Goal: Task Accomplishment & Management: Manage account settings

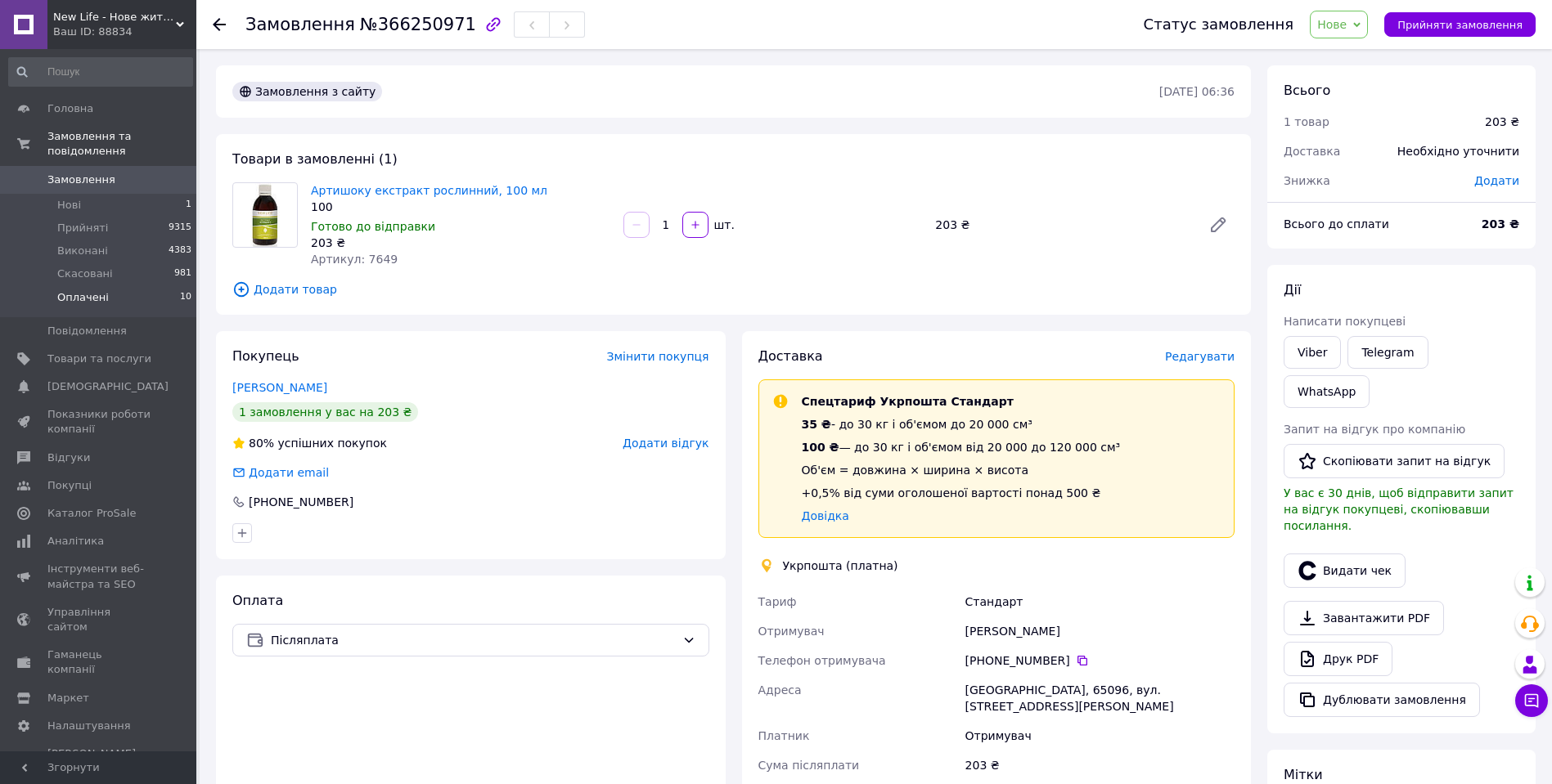
drag, startPoint x: 0, startPoint y: 0, endPoint x: 107, endPoint y: 282, distance: 301.6
click at [107, 286] on li "Оплачені 10" at bounding box center [101, 301] width 201 height 31
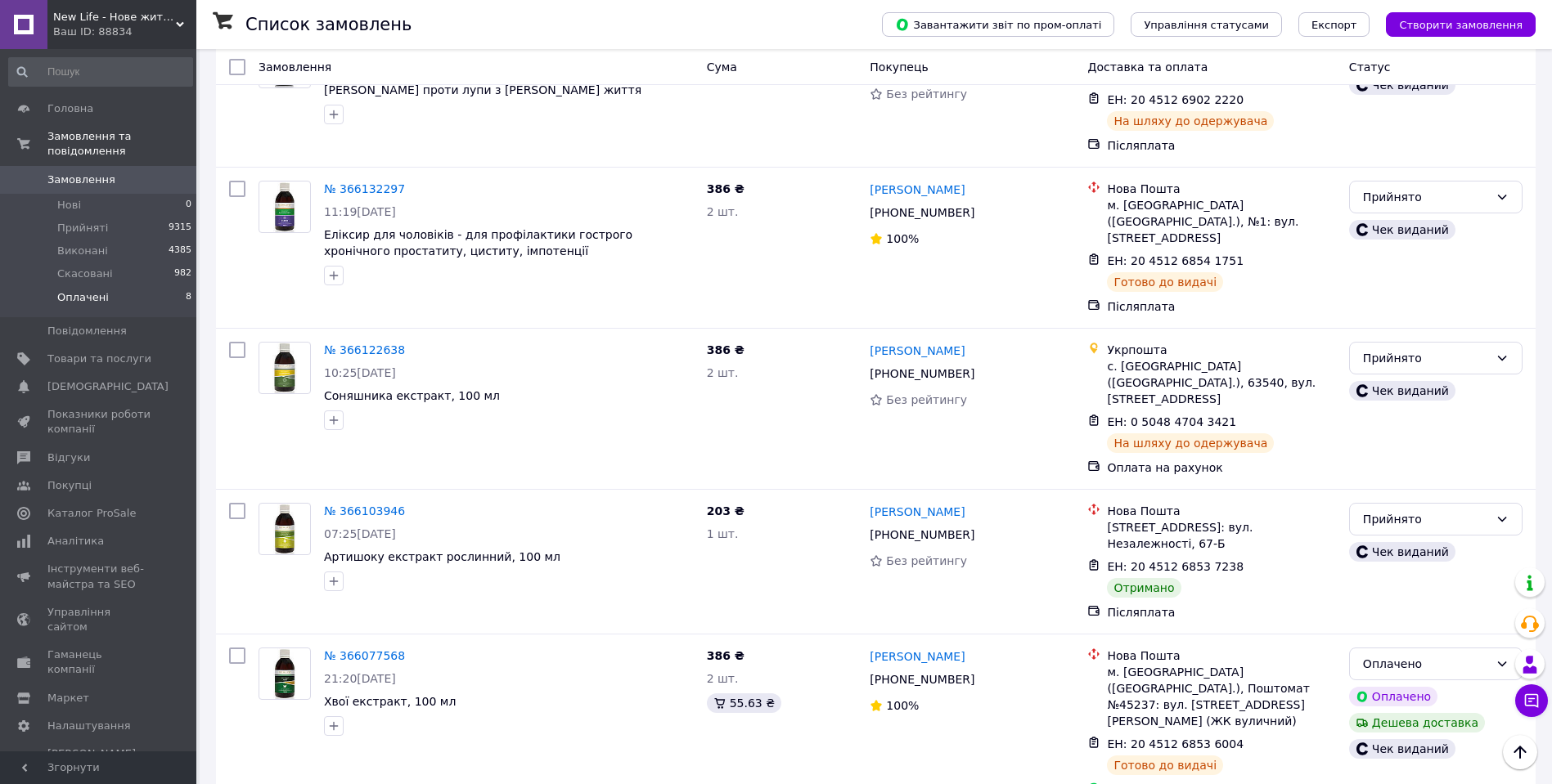
click at [106, 287] on li "Оплачені 8" at bounding box center [101, 301] width 201 height 31
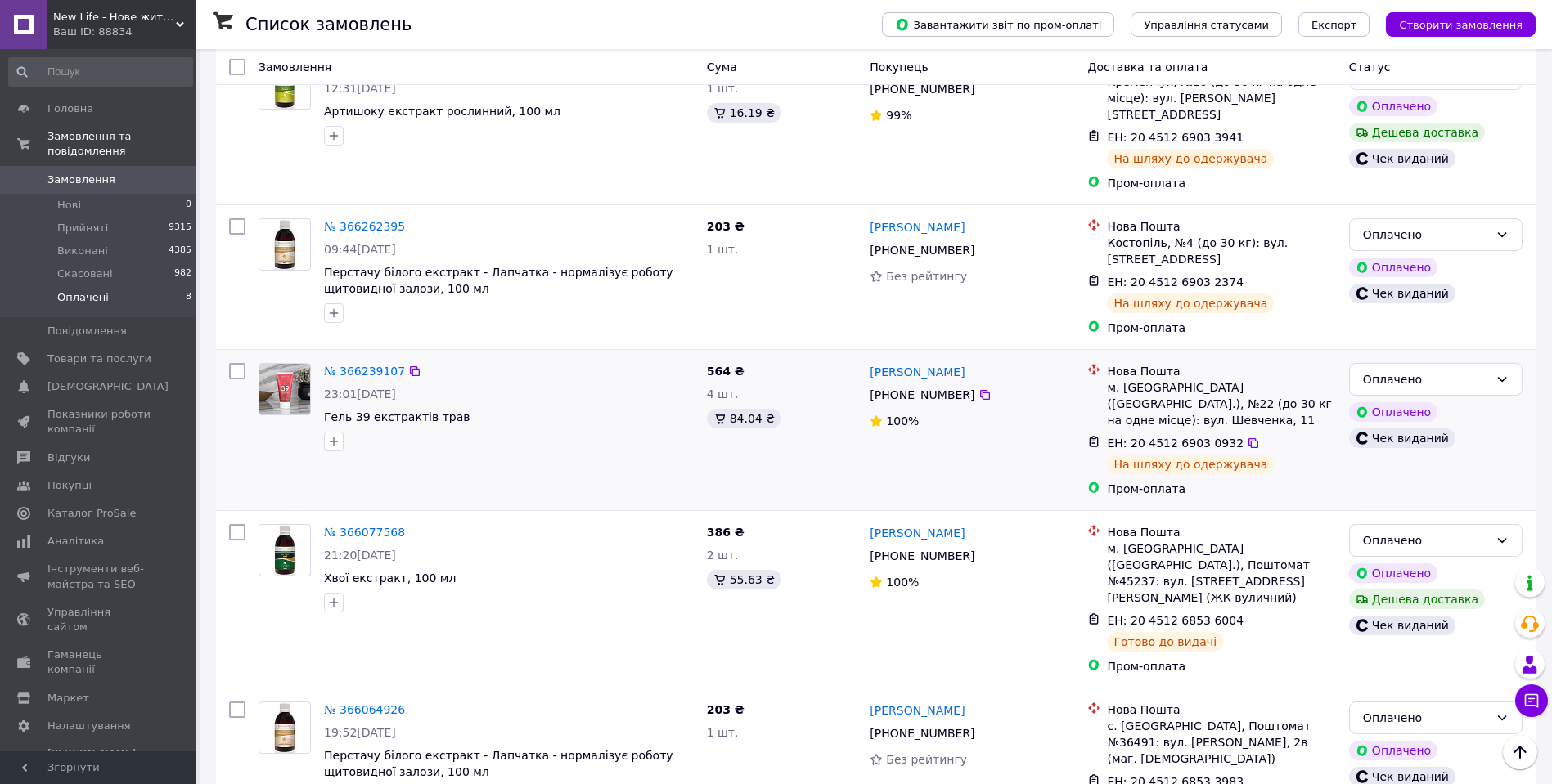
scroll to position [245, 0]
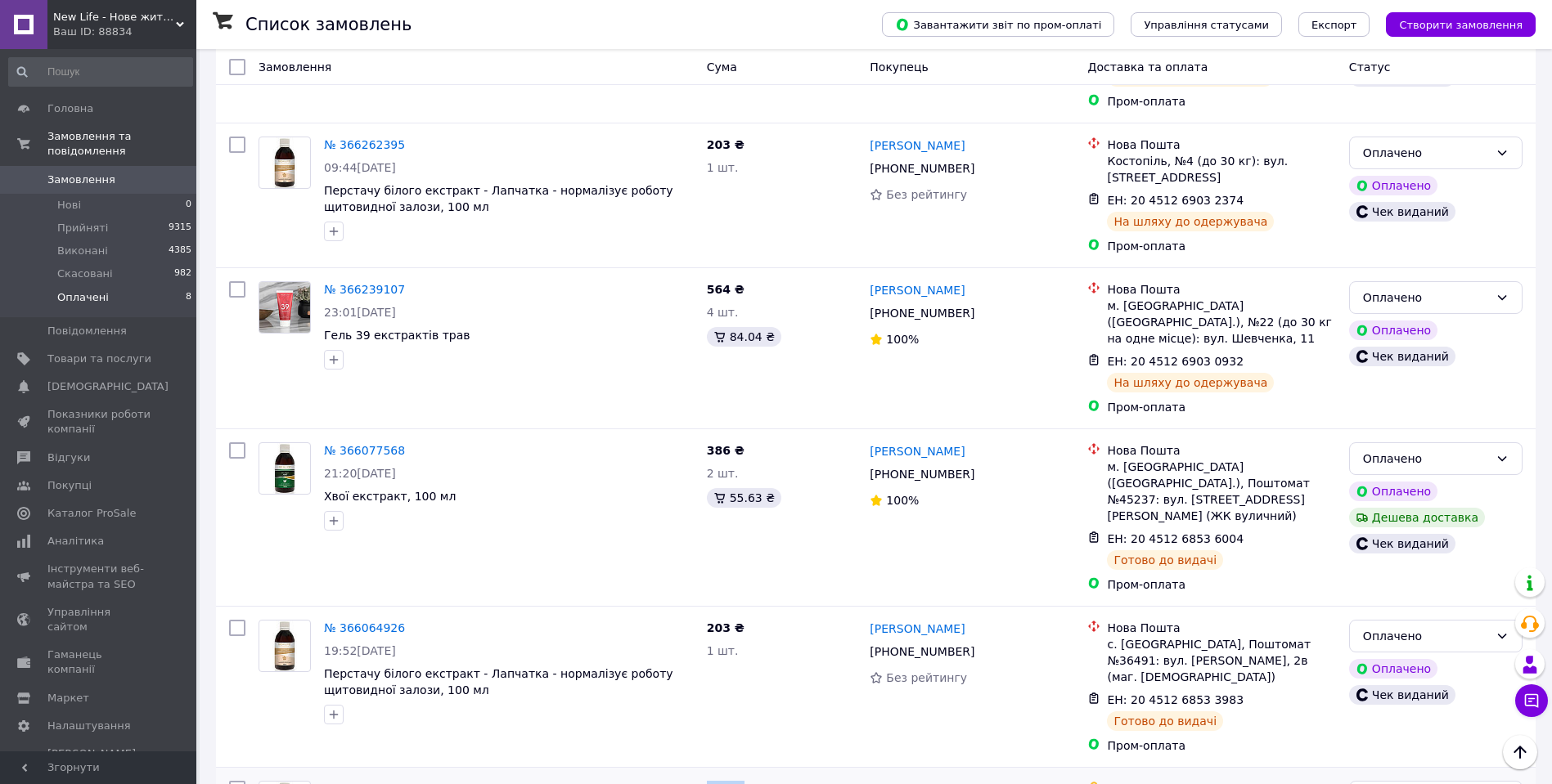
drag, startPoint x: 652, startPoint y: 686, endPoint x: 632, endPoint y: 684, distance: 20.1
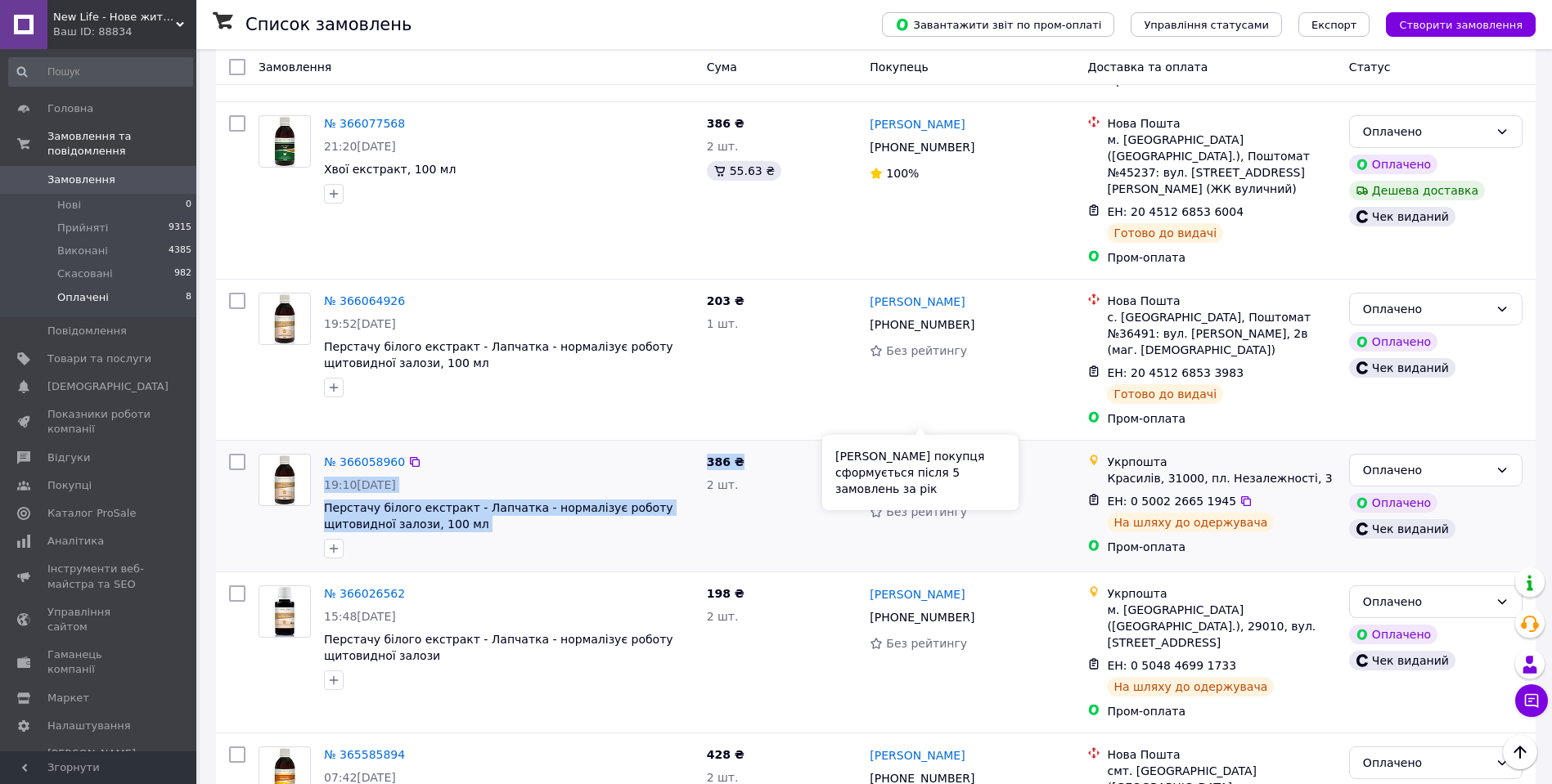
scroll to position [588, 0]
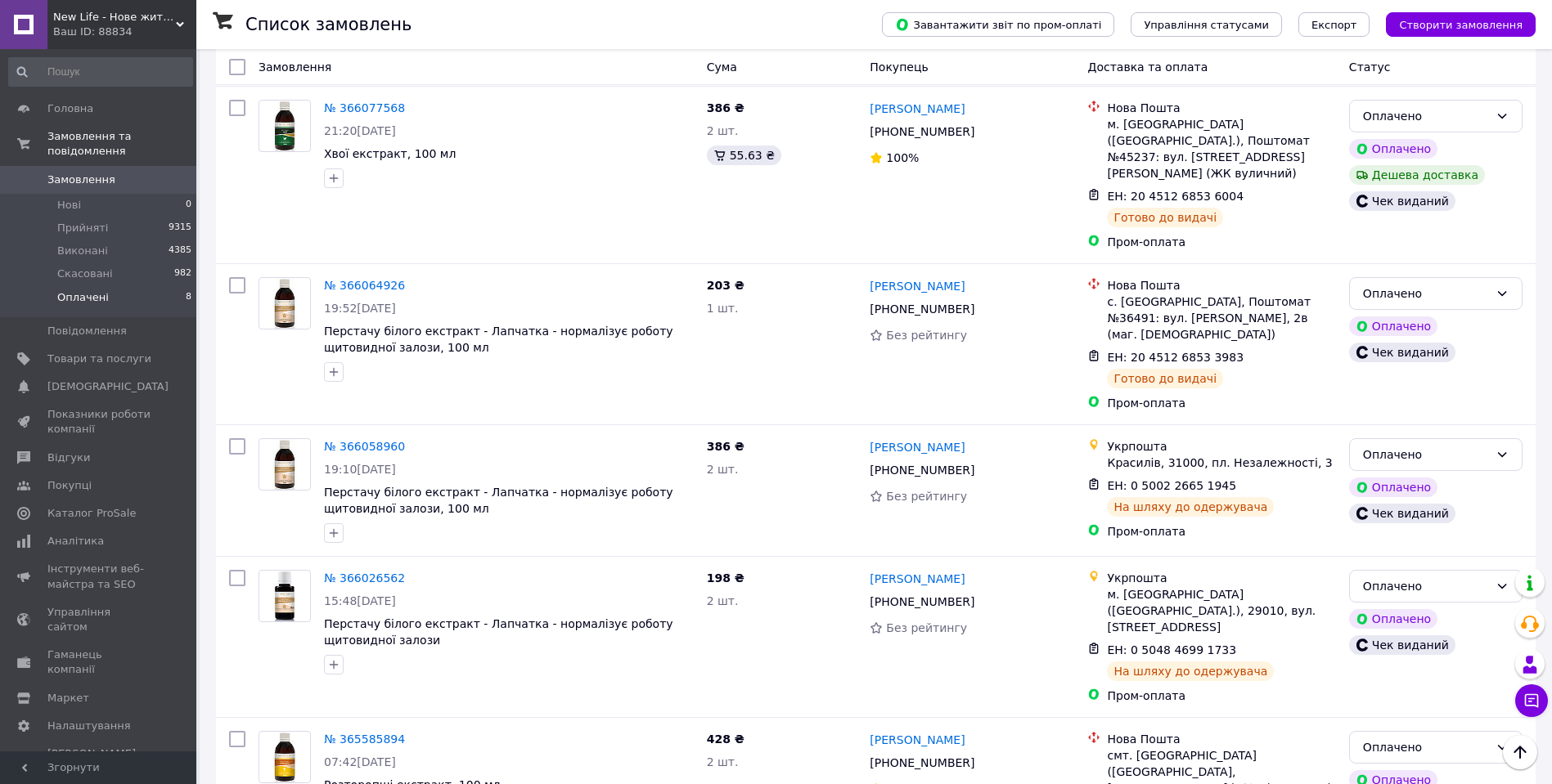
click at [142, 39] on div "Ваш ID: 88834" at bounding box center [125, 32] width 143 height 15
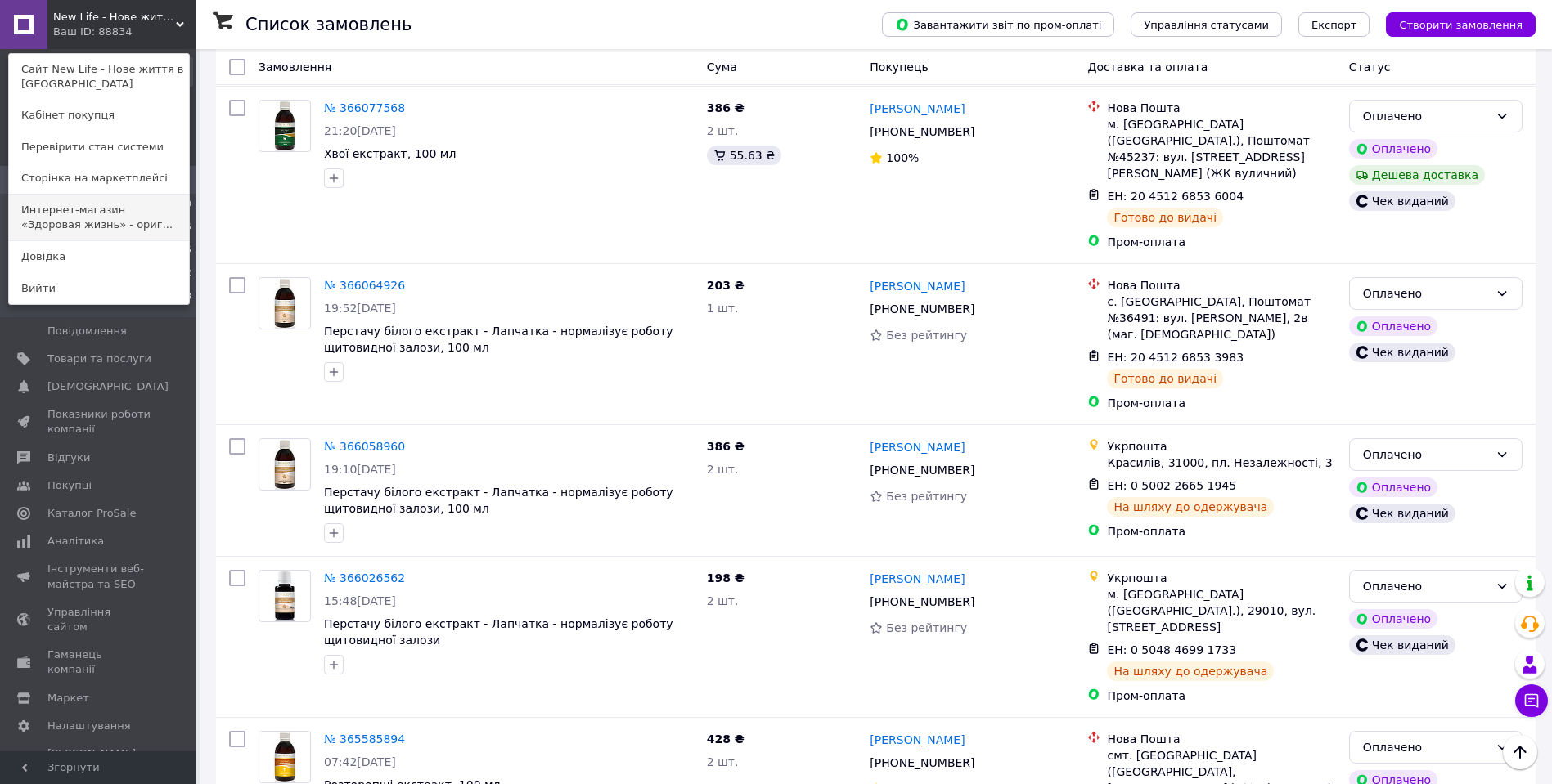
click at [72, 216] on link "Интернет-магазин «Здоровая жизнь» - ориг..." at bounding box center [99, 217] width 180 height 46
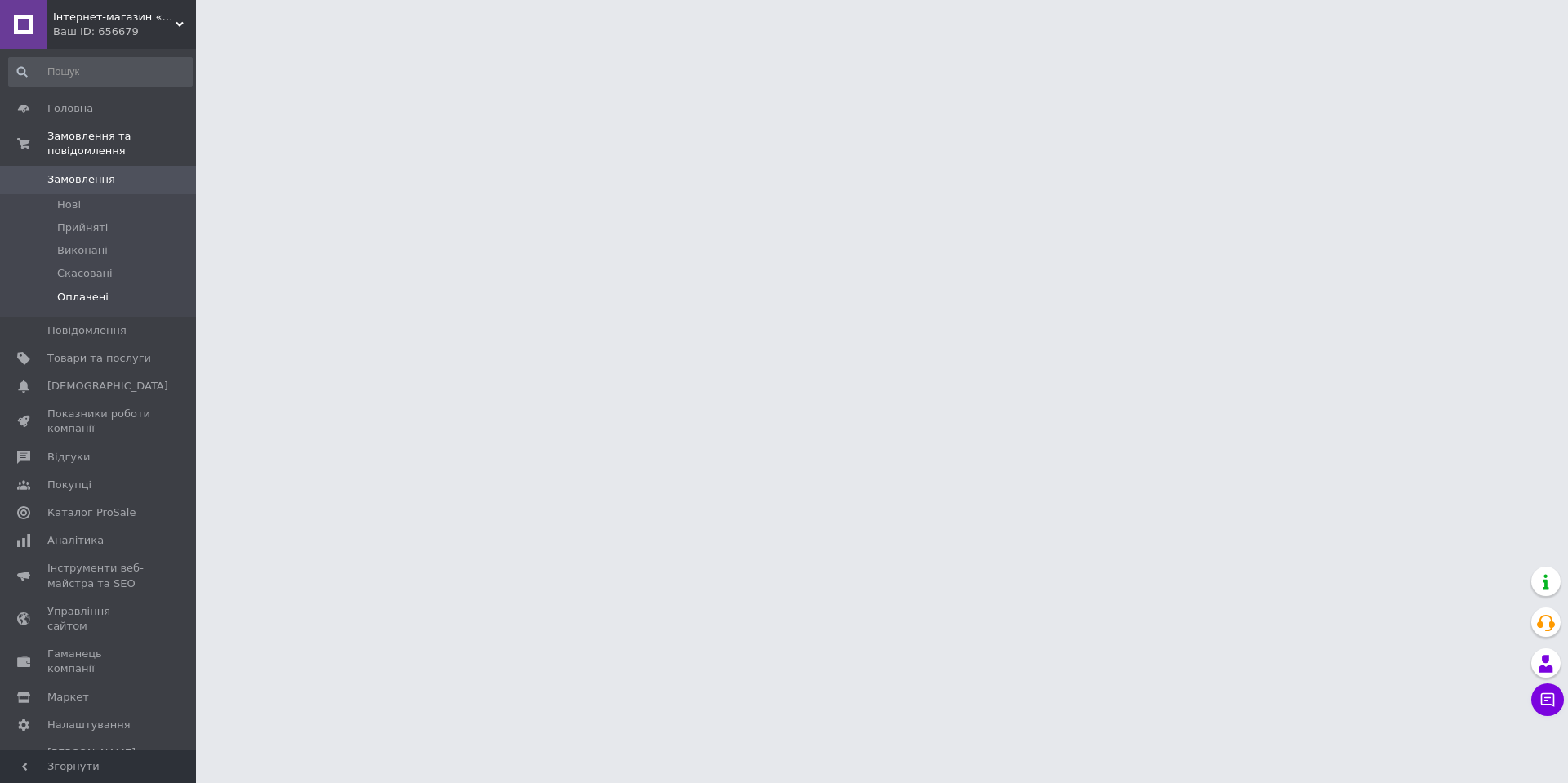
click at [123, 286] on li "Оплачені" at bounding box center [100, 301] width 201 height 31
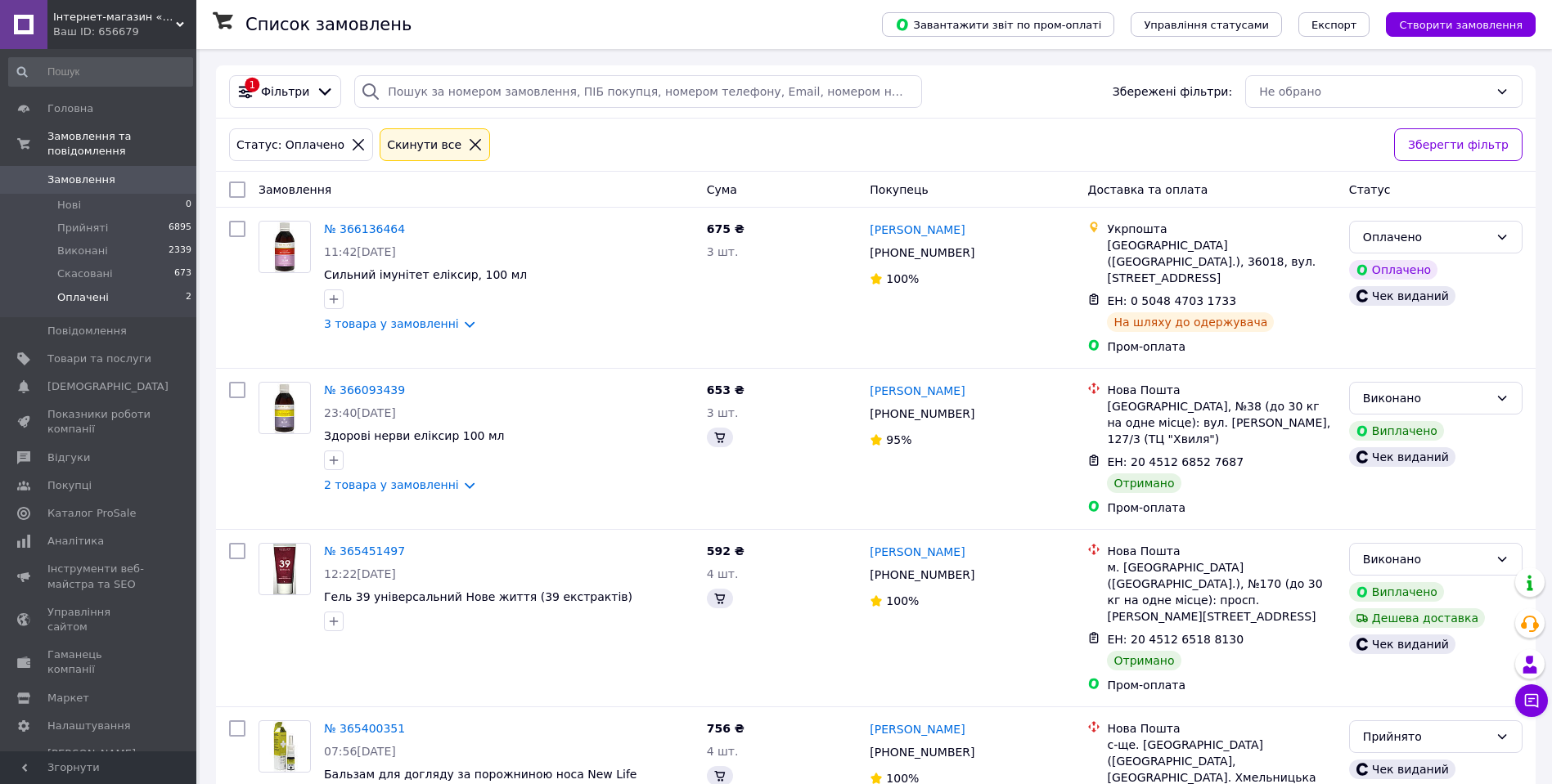
click at [124, 286] on li "Оплачені 2" at bounding box center [101, 301] width 201 height 31
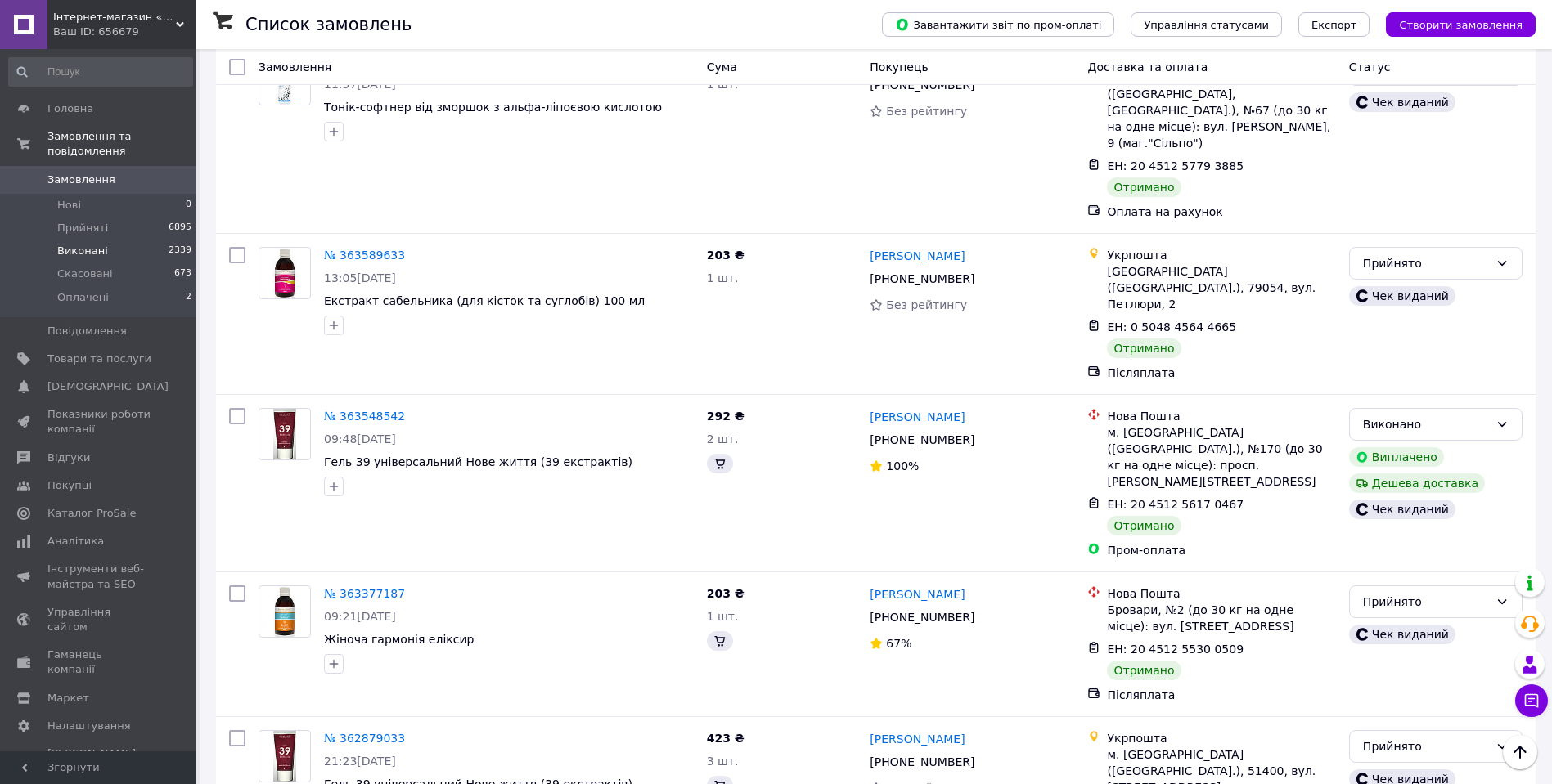
scroll to position [1717, 0]
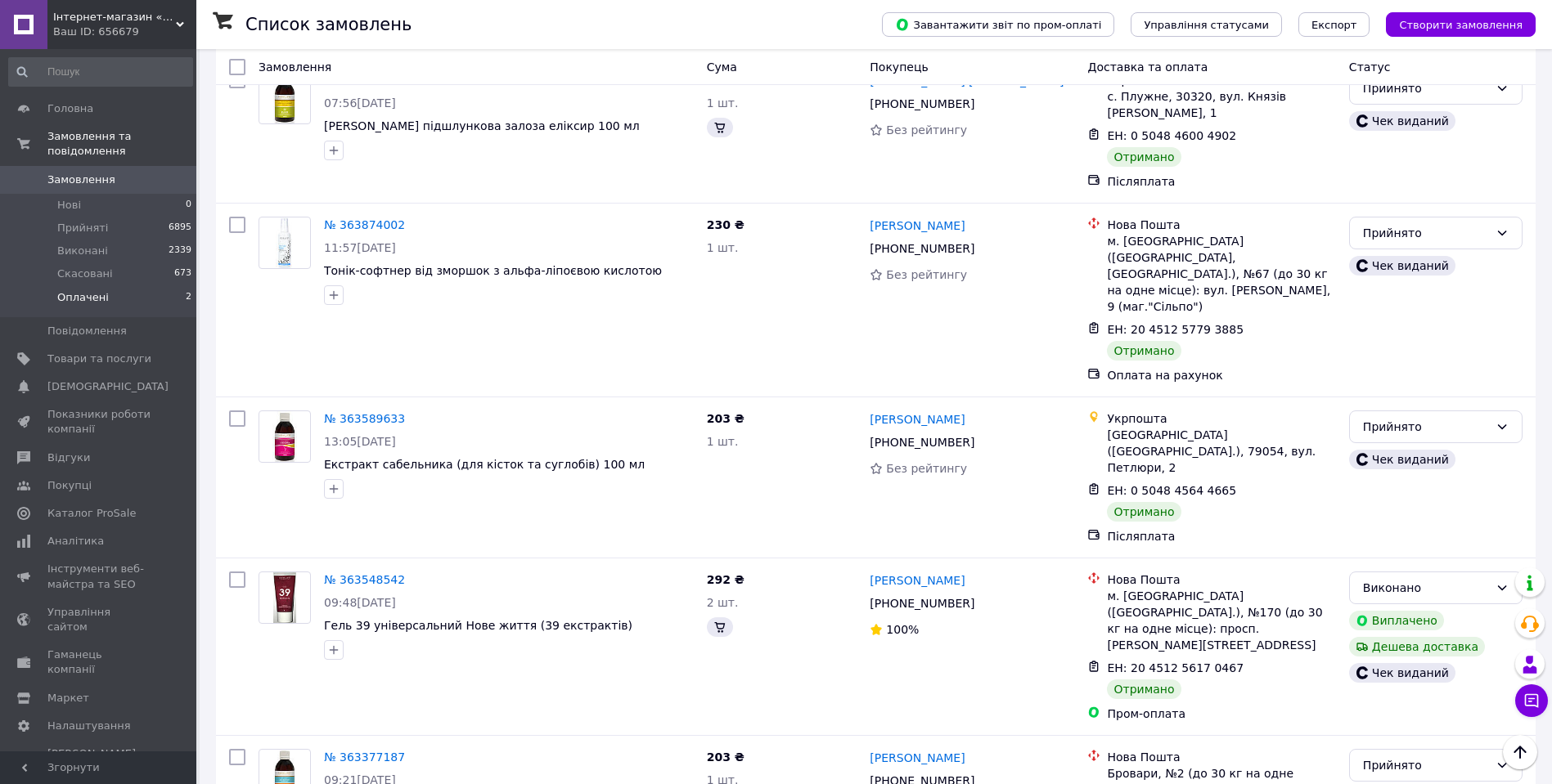
click at [78, 290] on span "Оплачені" at bounding box center [83, 298] width 51 height 15
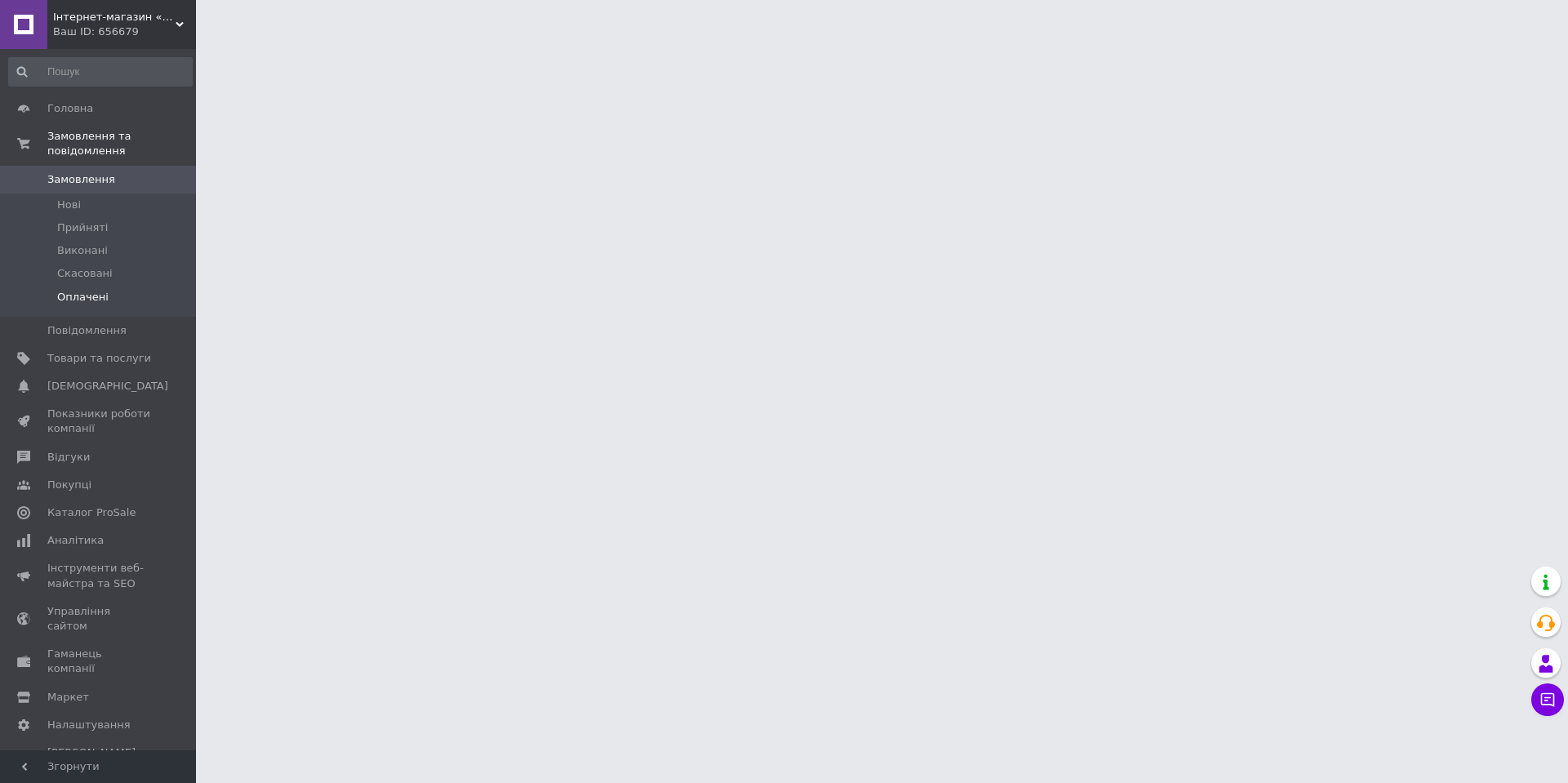
click at [101, 290] on span "Оплачені" at bounding box center [83, 297] width 51 height 15
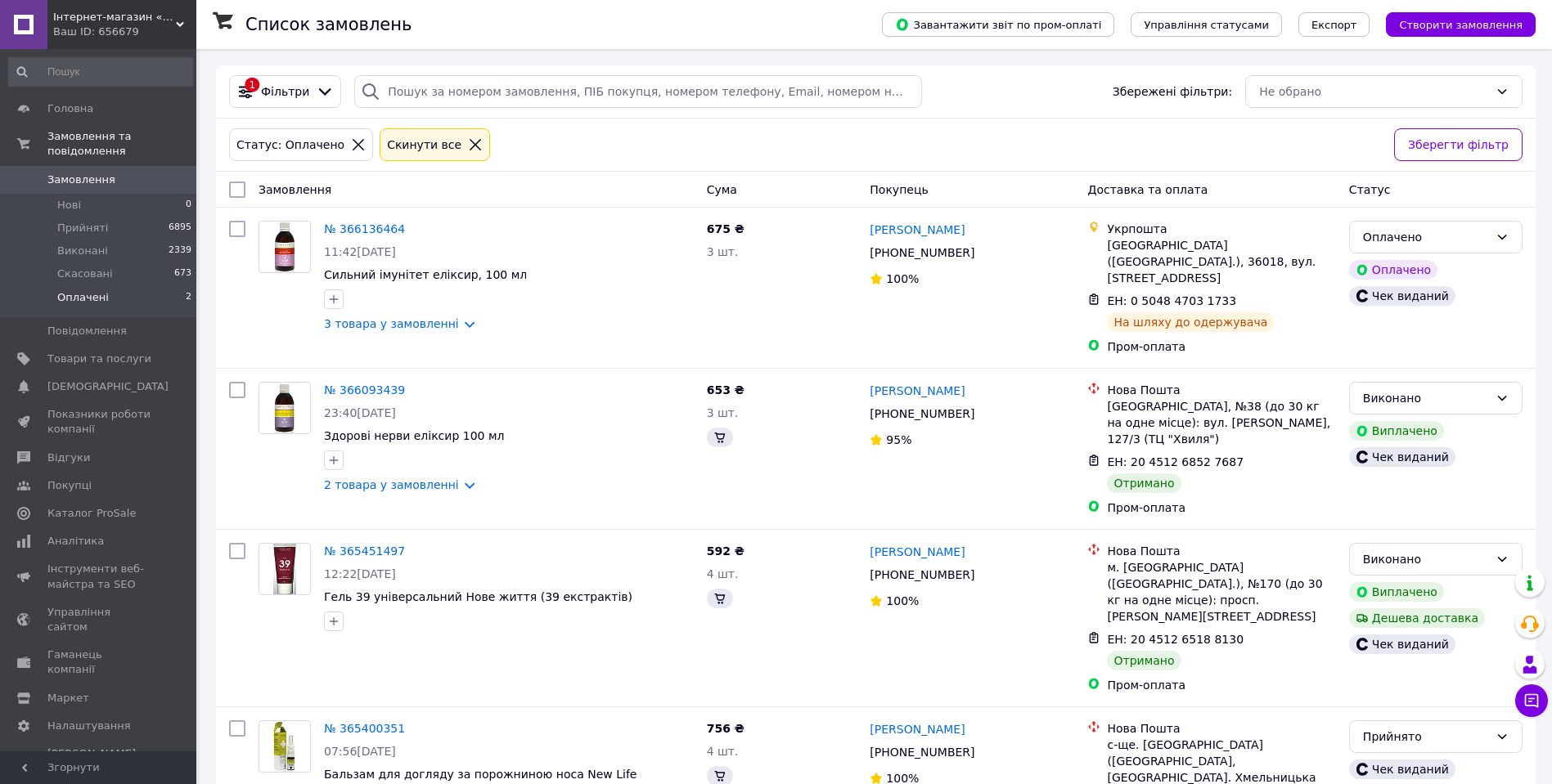
click at [100, 290] on span "Оплачені" at bounding box center [83, 298] width 51 height 15
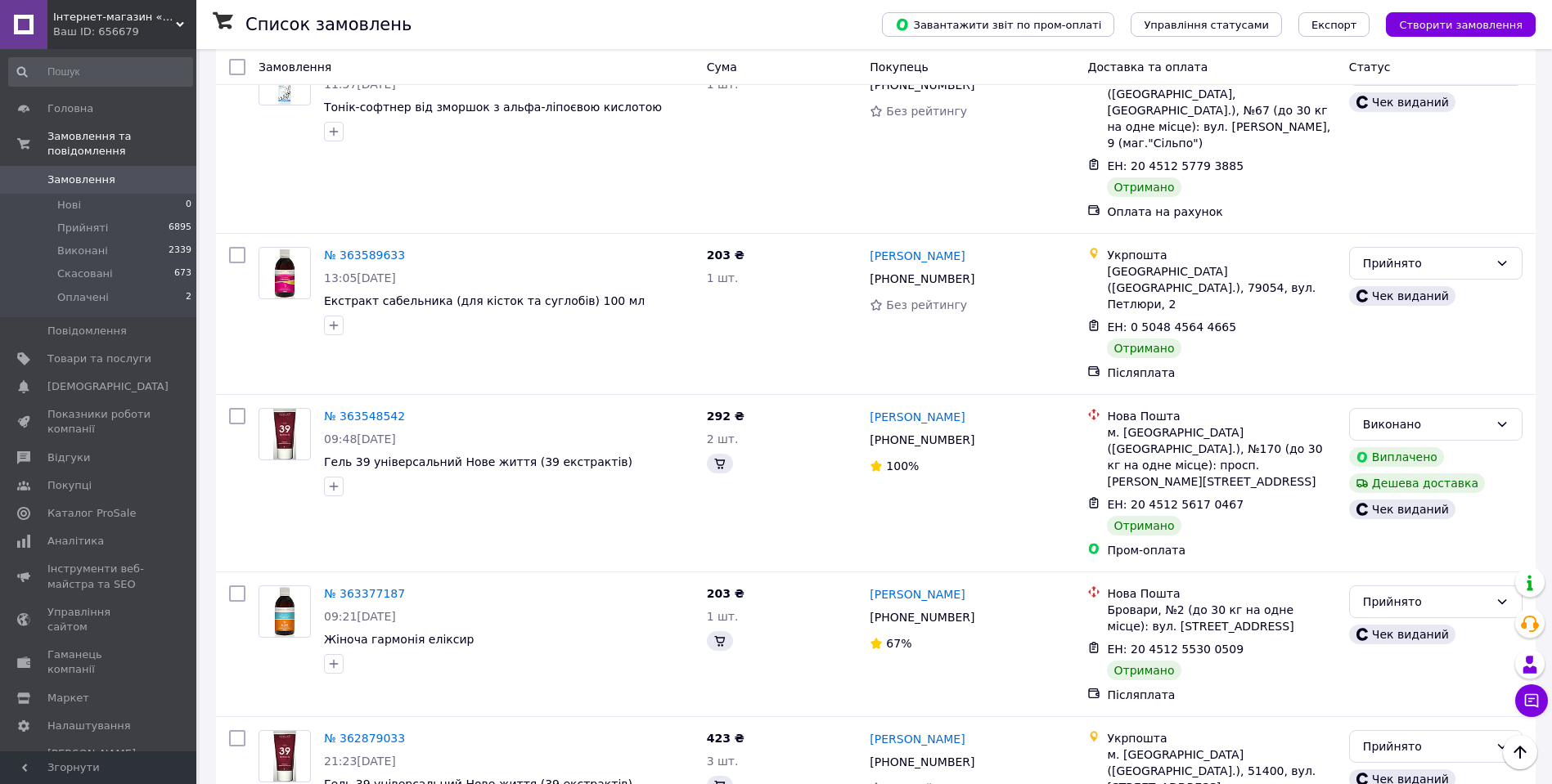
scroll to position [1391, 0]
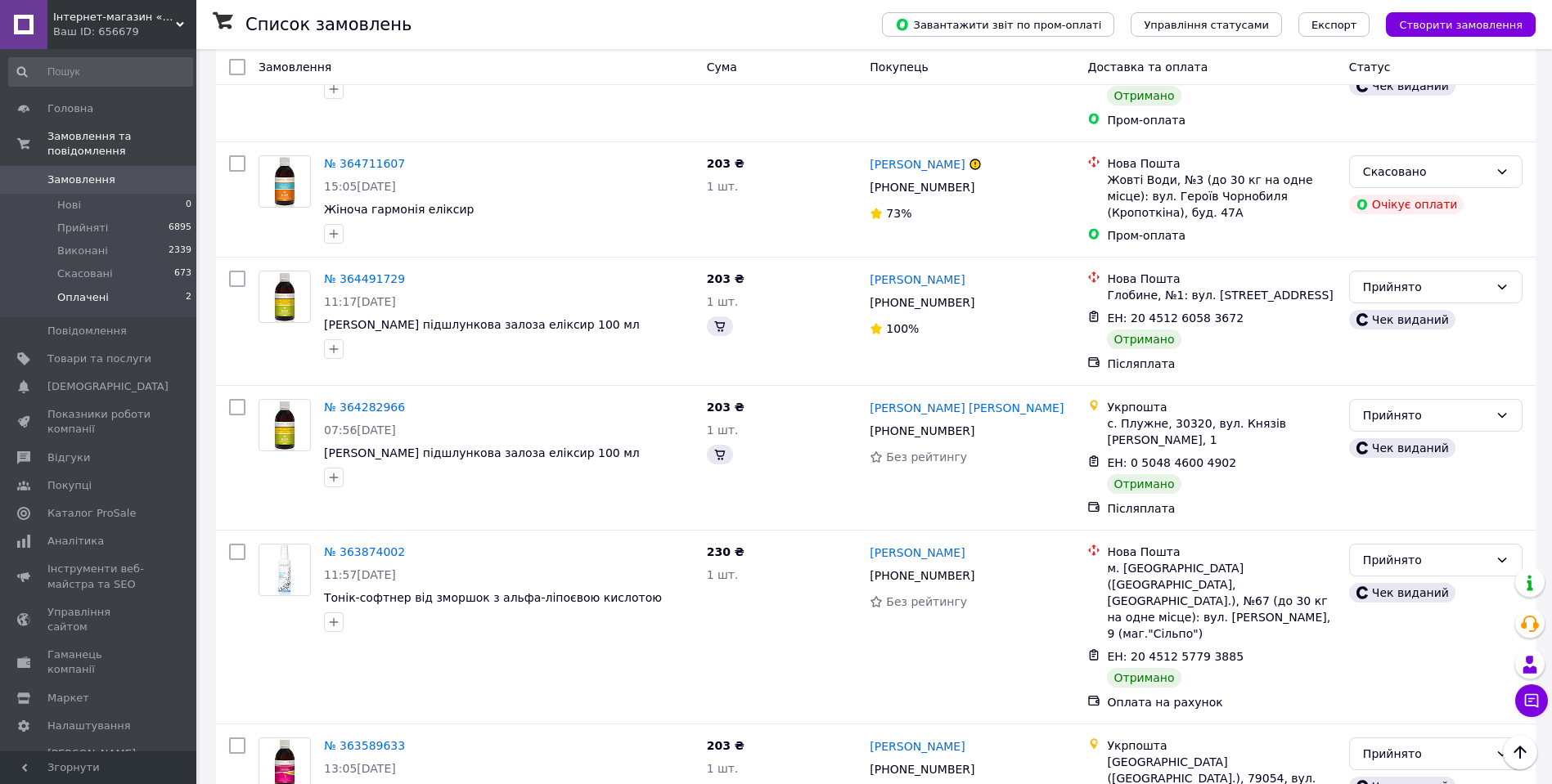
click at [106, 286] on li "Оплачені 2" at bounding box center [101, 301] width 201 height 31
drag, startPoint x: 93, startPoint y: 276, endPoint x: 44, endPoint y: 290, distance: 51.0
click at [41, 290] on li "Оплачені 2" at bounding box center [101, 301] width 201 height 31
click at [77, 290] on span "Оплачені" at bounding box center [83, 298] width 51 height 15
click at [102, 221] on span "Прийняті" at bounding box center [82, 228] width 50 height 15
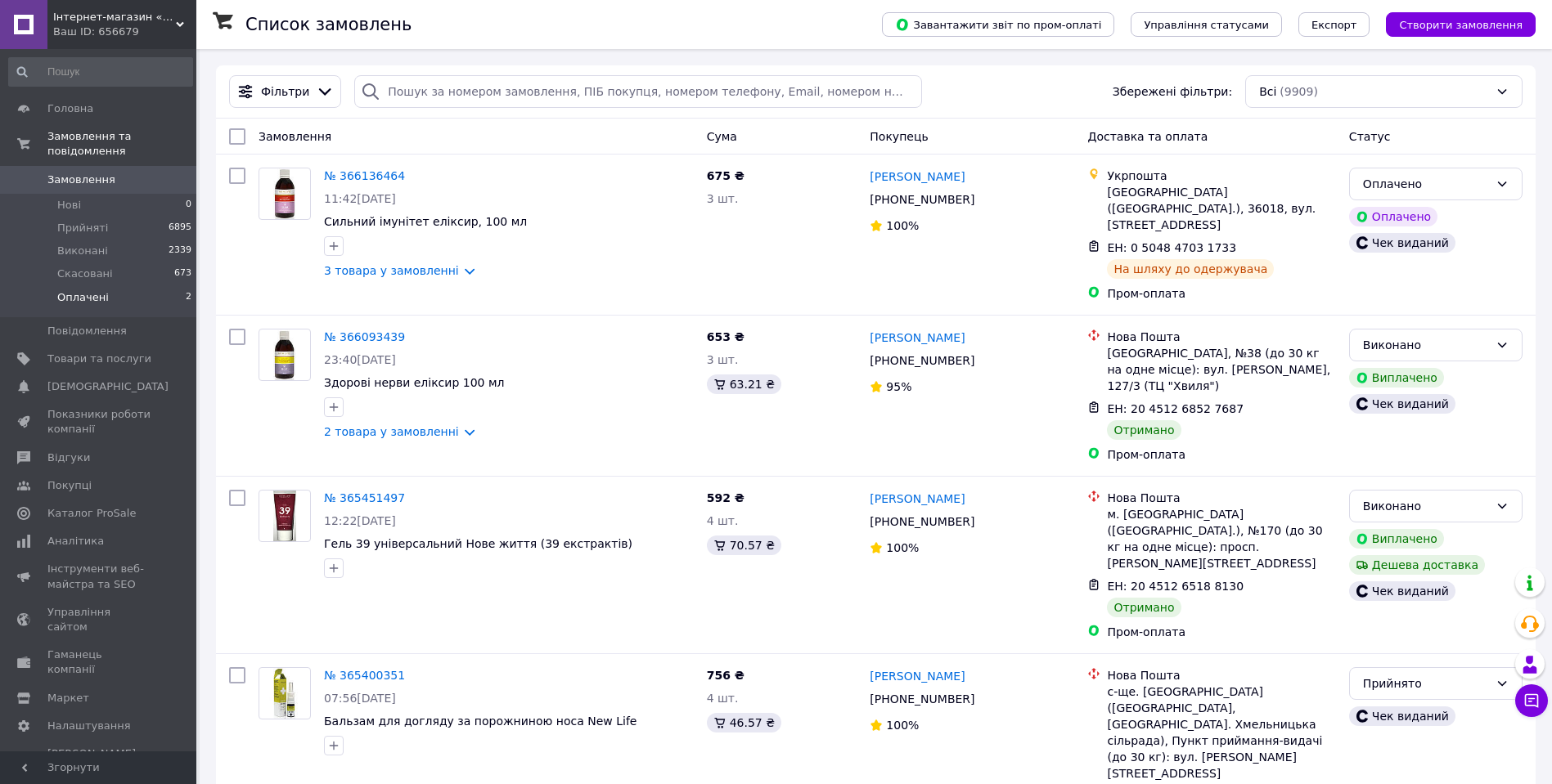
click at [124, 288] on li "Оплачені 2" at bounding box center [101, 301] width 201 height 31
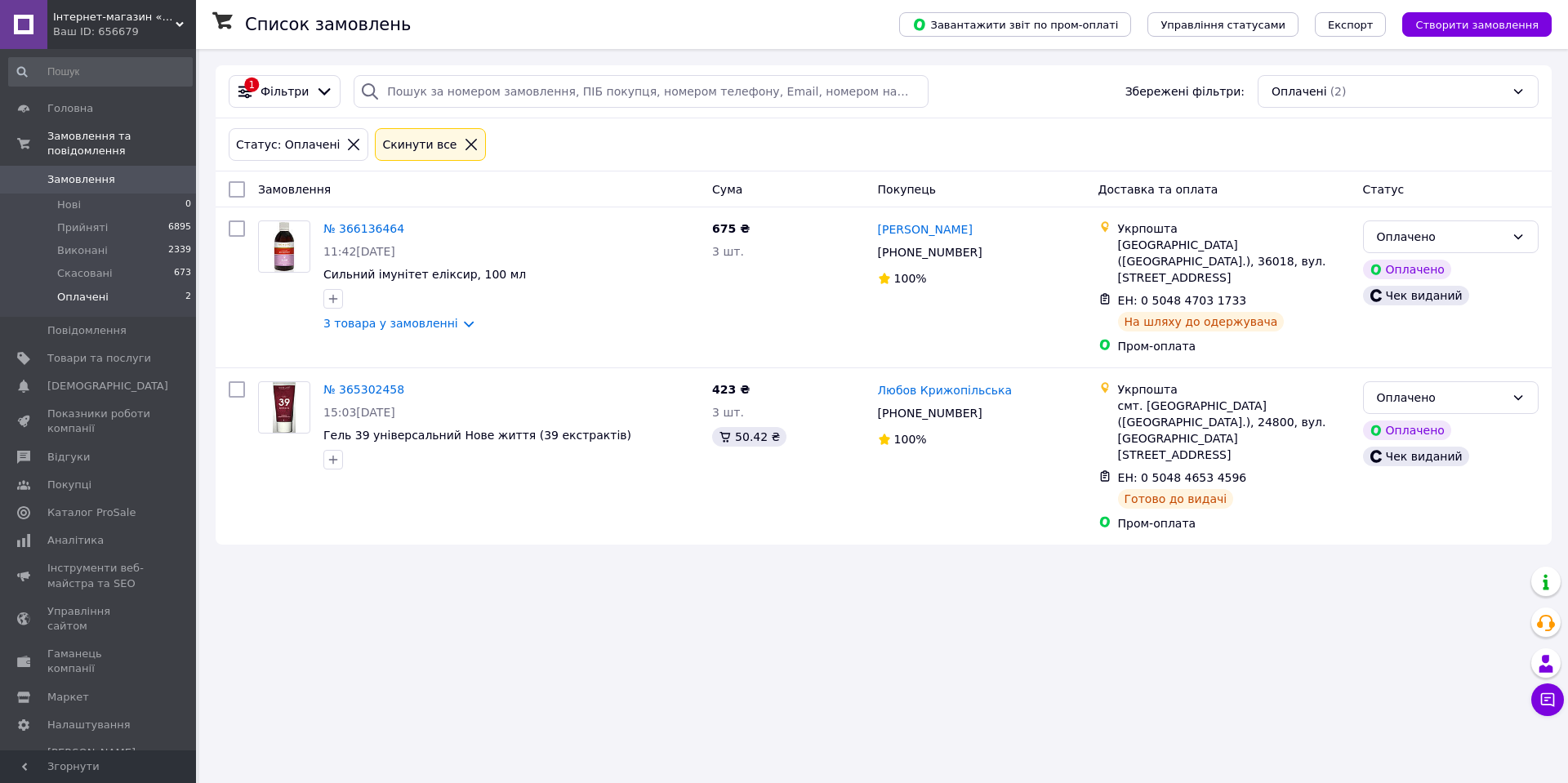
click at [132, 10] on span "Інтернет-магазин «Здорове життя» - оригінальна продукція компанії «Нове життя»" at bounding box center [114, 17] width 123 height 15
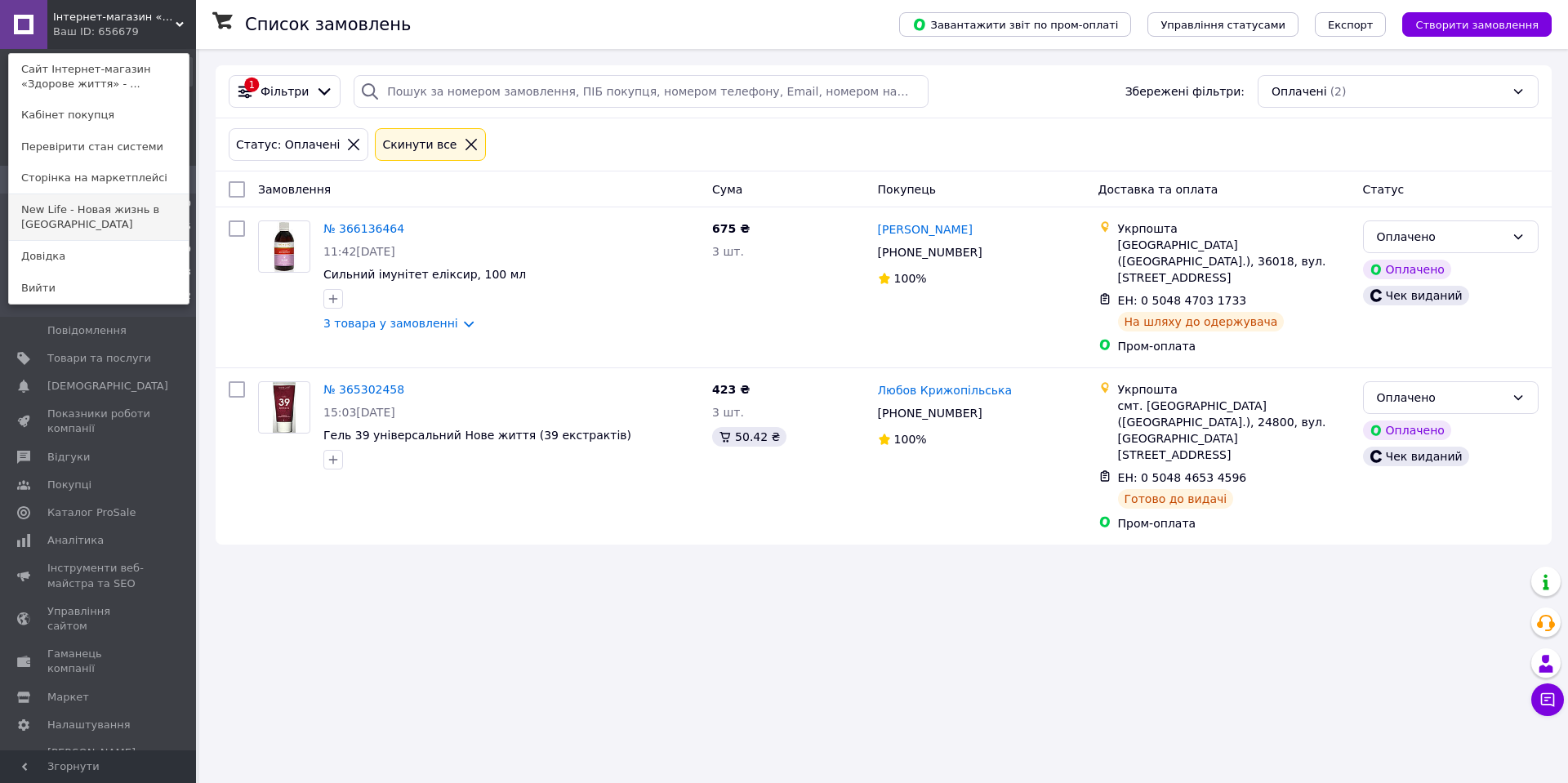
click at [88, 214] on link "New Life - Новая жизнь в [GEOGRAPHIC_DATA]" at bounding box center [99, 217] width 180 height 46
